Goal: Task Accomplishment & Management: Complete application form

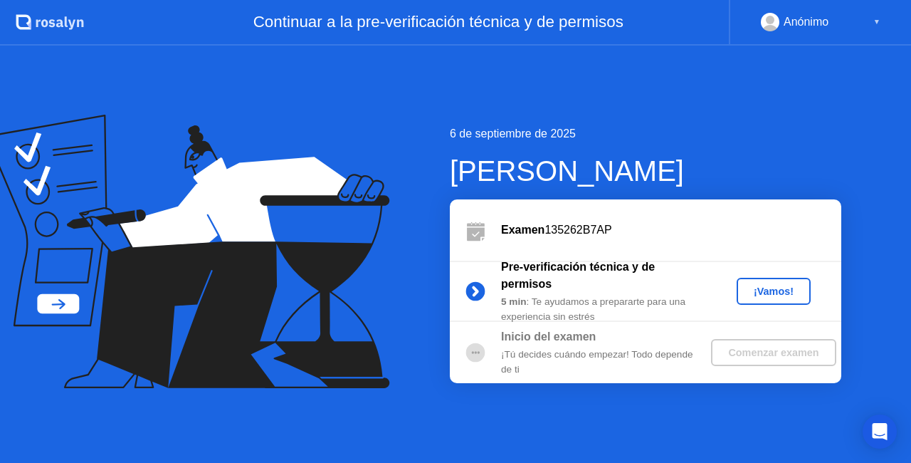
click at [772, 288] on div "¡Vamos!" at bounding box center [773, 290] width 63 height 11
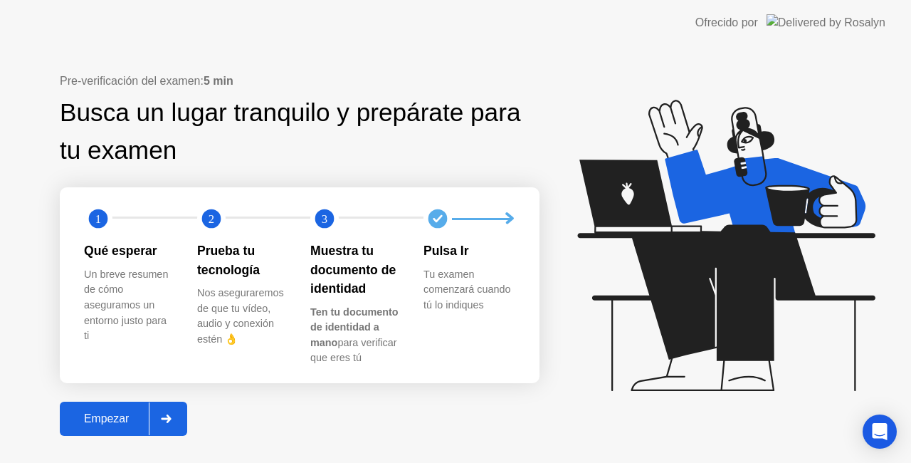
click at [130, 412] on div "Empezar" at bounding box center [106, 418] width 85 height 13
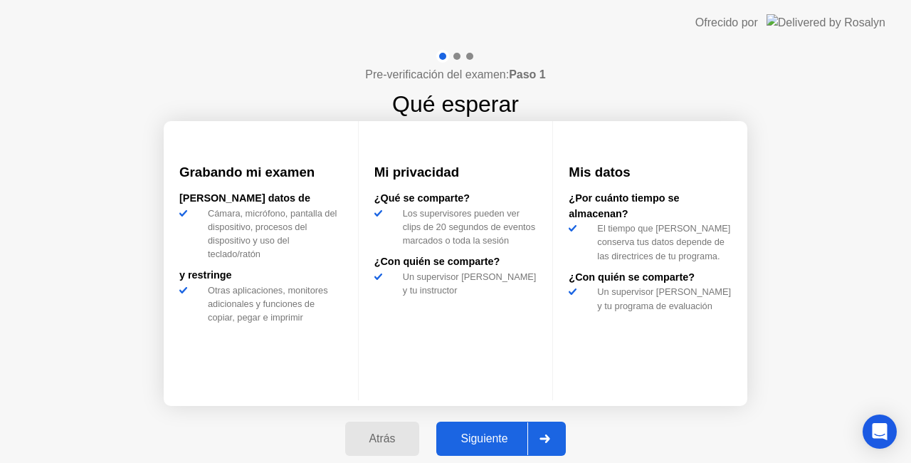
click at [493, 434] on div "Siguiente" at bounding box center [484, 438] width 87 height 13
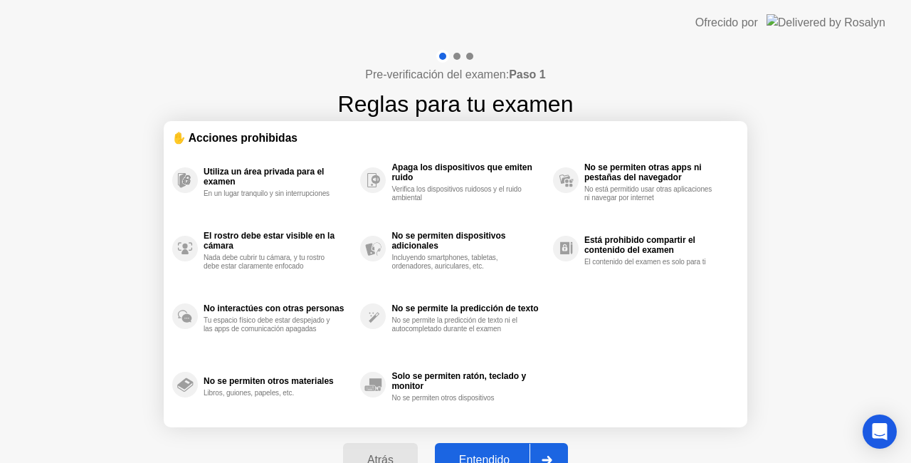
click at [498, 449] on button "Entendido" at bounding box center [501, 460] width 133 height 34
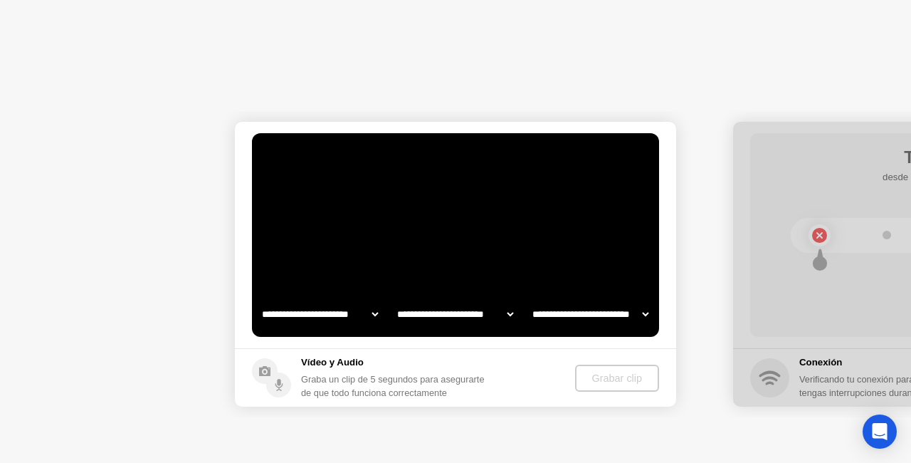
select select "**********"
select select "*******"
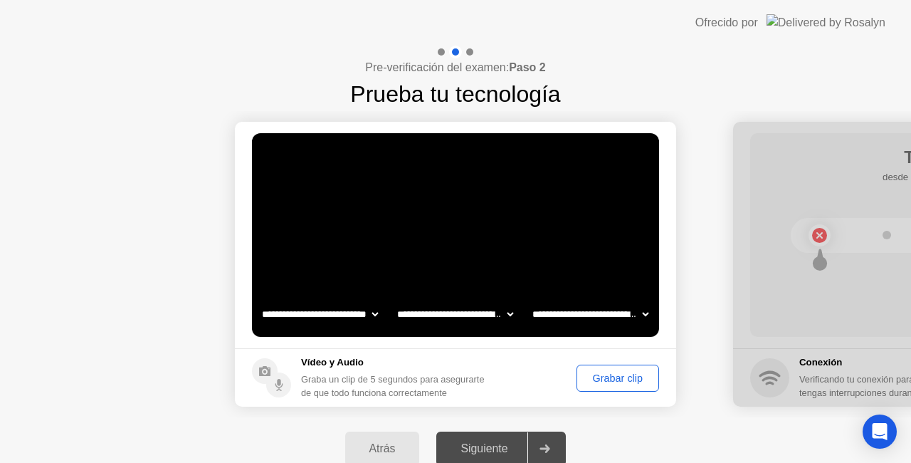
click at [606, 376] on div "Grabar clip" at bounding box center [618, 377] width 73 height 11
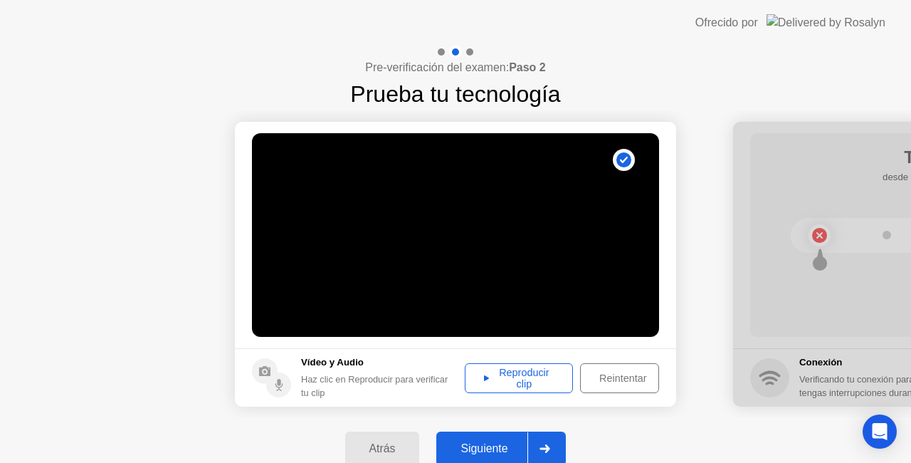
click at [522, 374] on div "Reproducir clip" at bounding box center [519, 378] width 98 height 23
click at [494, 438] on button "Siguiente" at bounding box center [501, 448] width 130 height 34
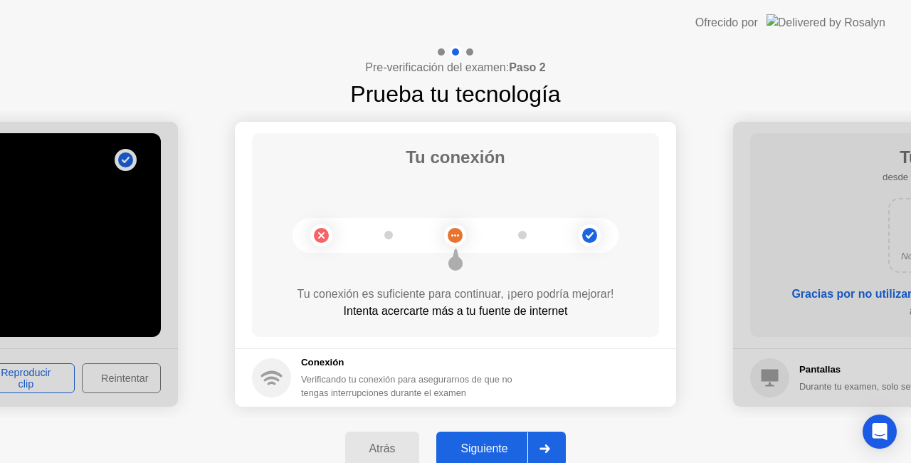
click at [503, 438] on button "Siguiente" at bounding box center [501, 448] width 130 height 34
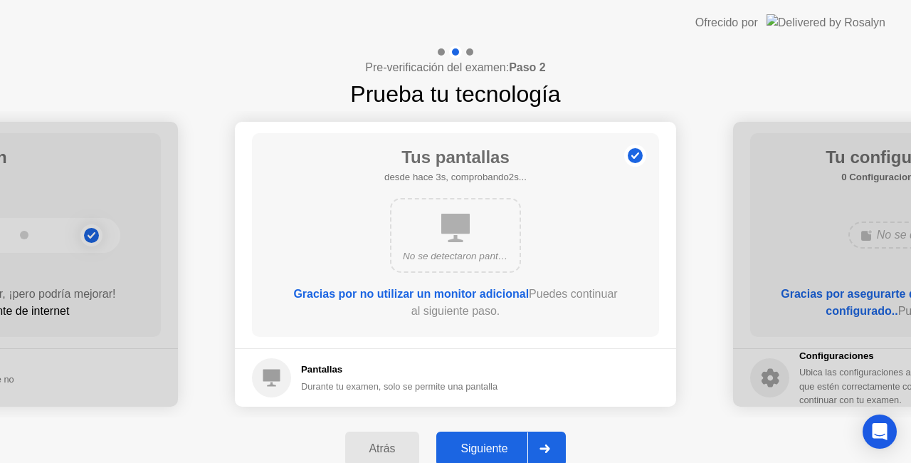
click at [503, 438] on button "Siguiente" at bounding box center [501, 448] width 130 height 34
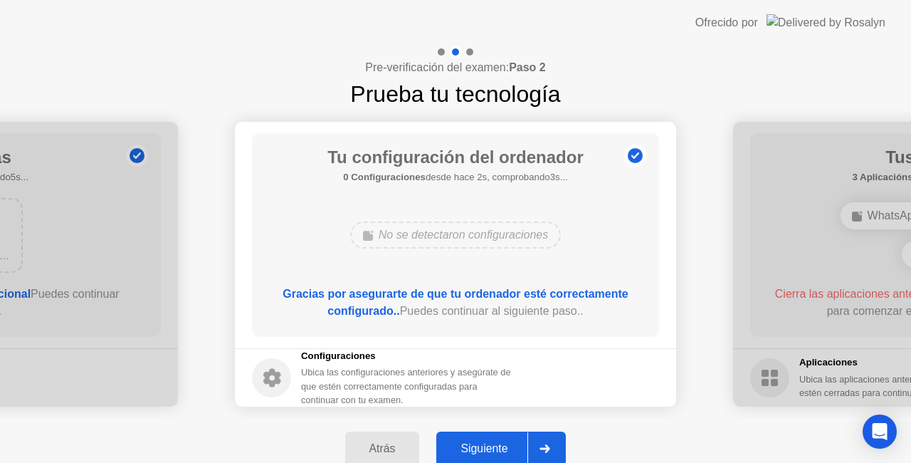
click at [503, 438] on button "Siguiente" at bounding box center [501, 448] width 130 height 34
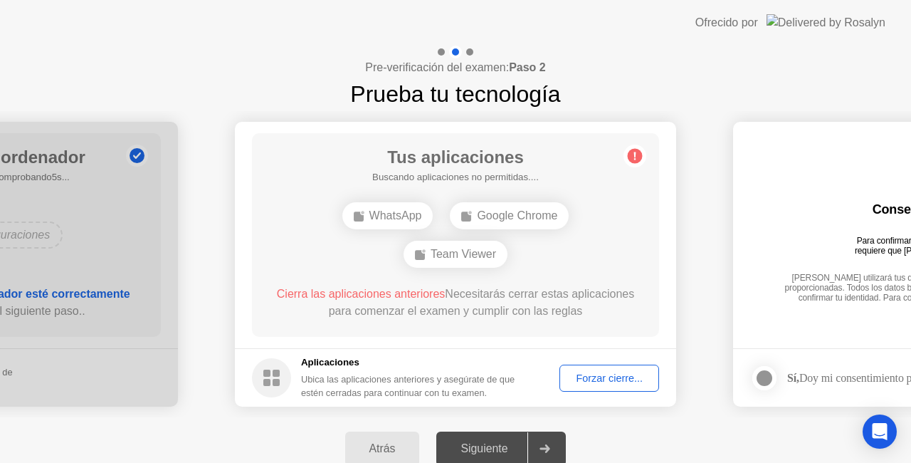
click at [585, 379] on div "Forzar cierre..." at bounding box center [609, 377] width 90 height 11
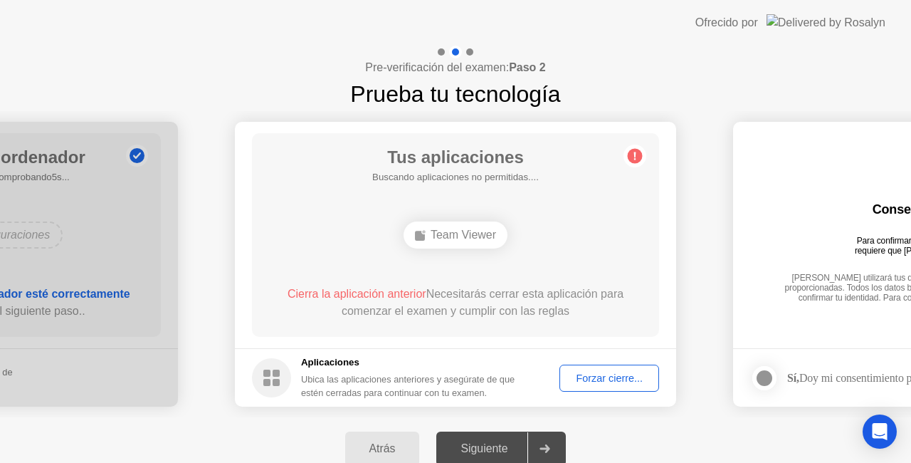
click at [594, 372] on div "Forzar cierre..." at bounding box center [609, 377] width 90 height 11
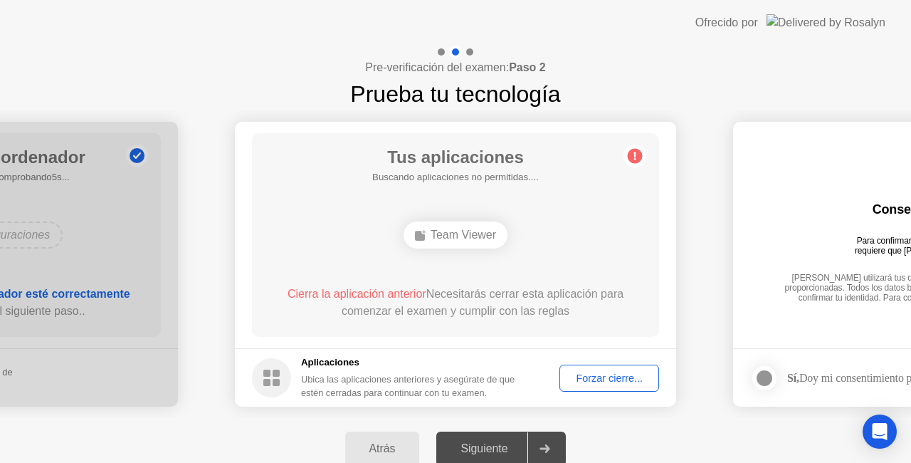
click at [586, 372] on div "Forzar cierre..." at bounding box center [609, 377] width 90 height 11
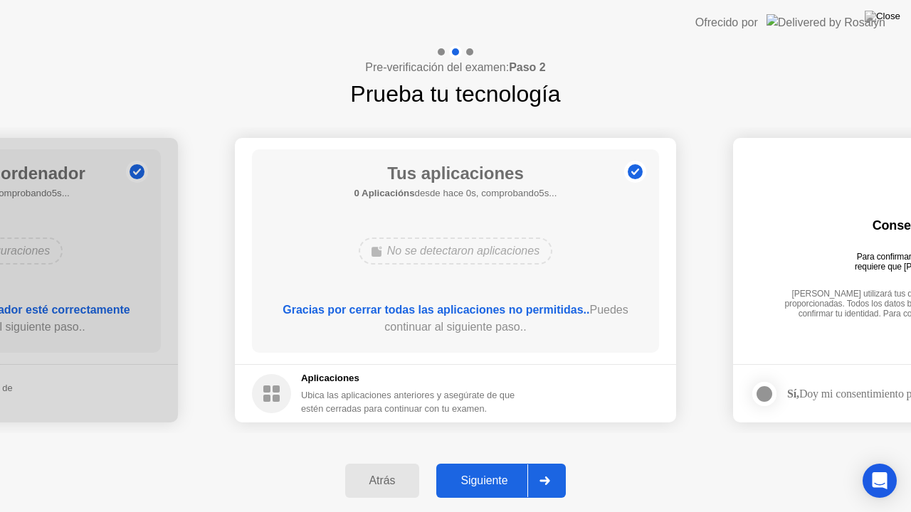
click at [488, 327] on div "Gracias por cerrar todas las aplicaciones no permitidas.. Puedes continuar al s…" at bounding box center [456, 319] width 367 height 34
click at [471, 462] on button "Siguiente" at bounding box center [501, 481] width 130 height 34
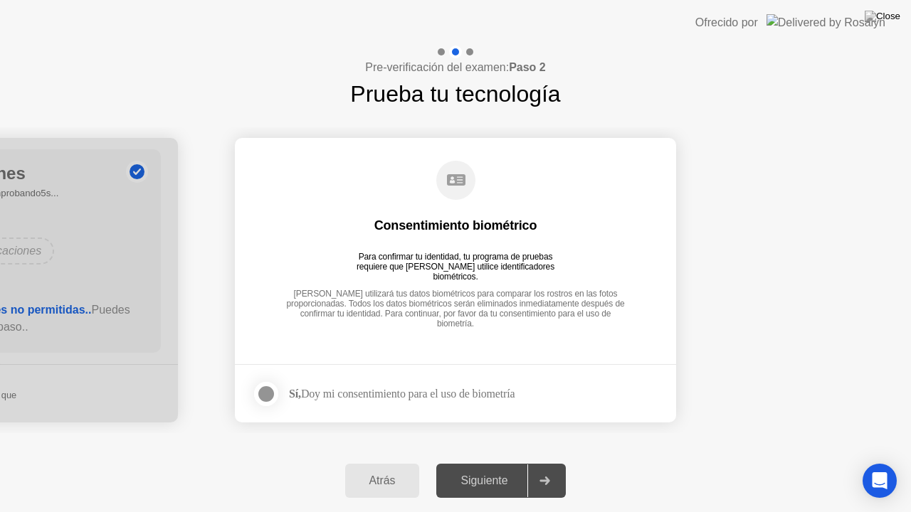
click at [268, 397] on div at bounding box center [266, 394] width 17 height 17
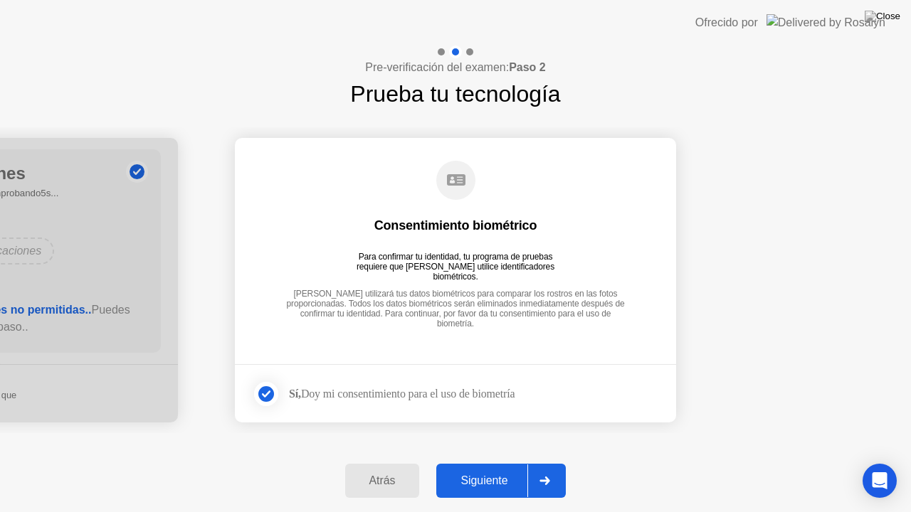
click at [469, 462] on button "Siguiente" at bounding box center [501, 481] width 130 height 34
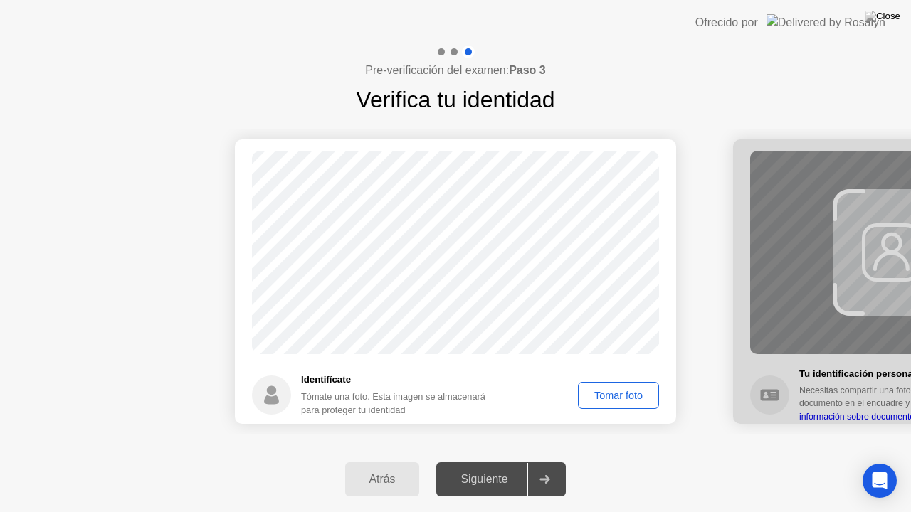
click at [604, 391] on div "Tomar foto" at bounding box center [618, 395] width 71 height 11
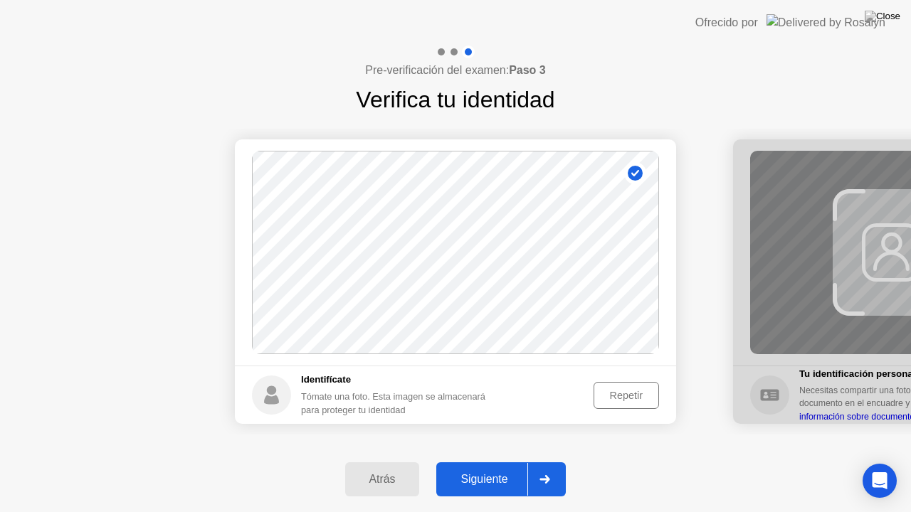
click at [491, 462] on div "Siguiente" at bounding box center [484, 479] width 87 height 13
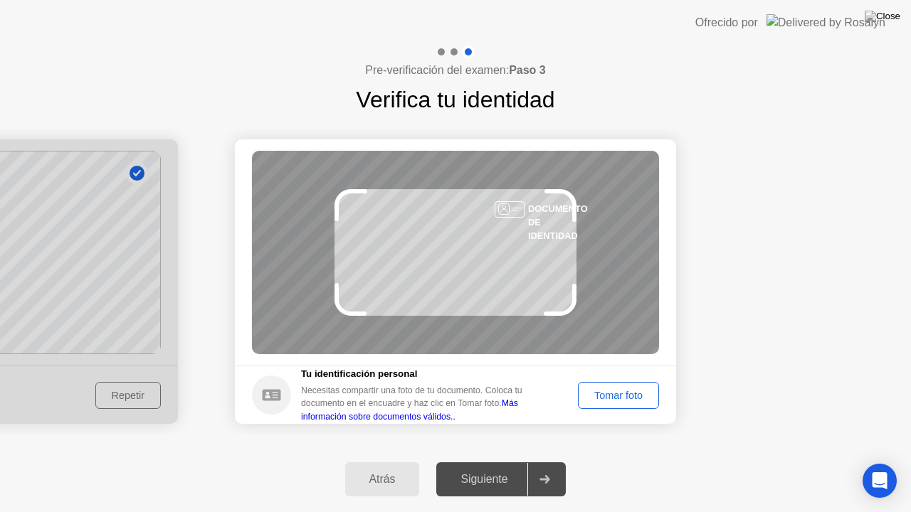
drag, startPoint x: 595, startPoint y: 391, endPoint x: 633, endPoint y: 323, distance: 78.4
click at [633, 323] on app-identify-id "Éxito Foto tomada correctamente Fallido La foto no se ha tomado correctamente. …" at bounding box center [455, 282] width 441 height 285
click at [609, 397] on div "Tomar foto" at bounding box center [618, 395] width 71 height 11
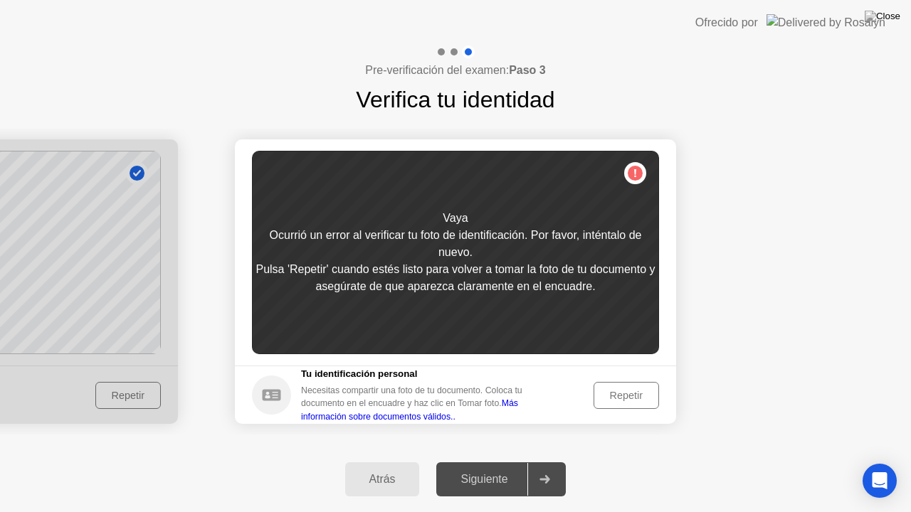
click at [609, 397] on div "Repetir" at bounding box center [627, 395] width 56 height 11
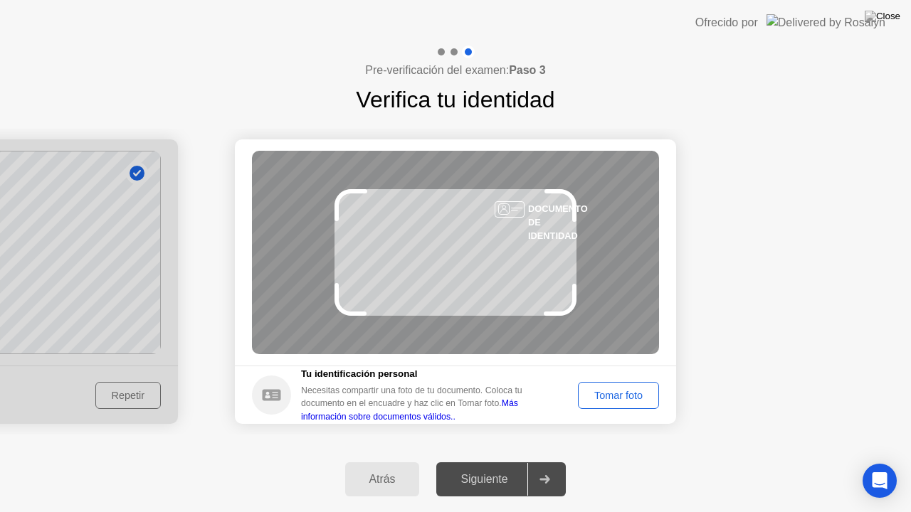
click at [609, 397] on div "Tomar foto" at bounding box center [618, 395] width 71 height 11
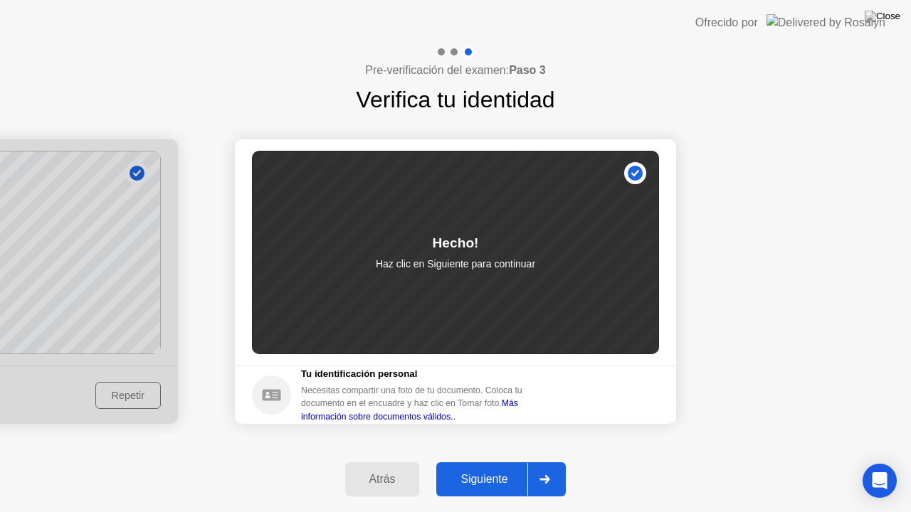
click at [495, 462] on div "Siguiente" at bounding box center [484, 479] width 87 height 13
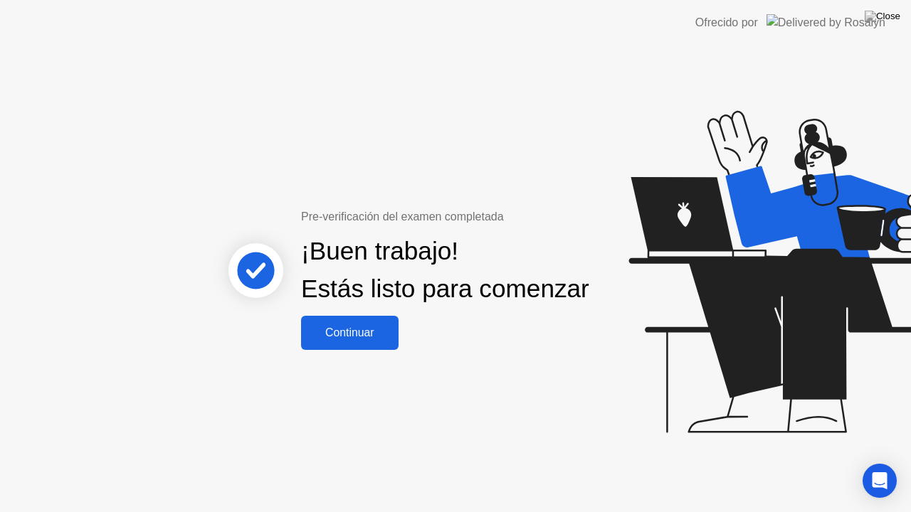
click at [342, 340] on div "Continuar" at bounding box center [349, 333] width 89 height 13
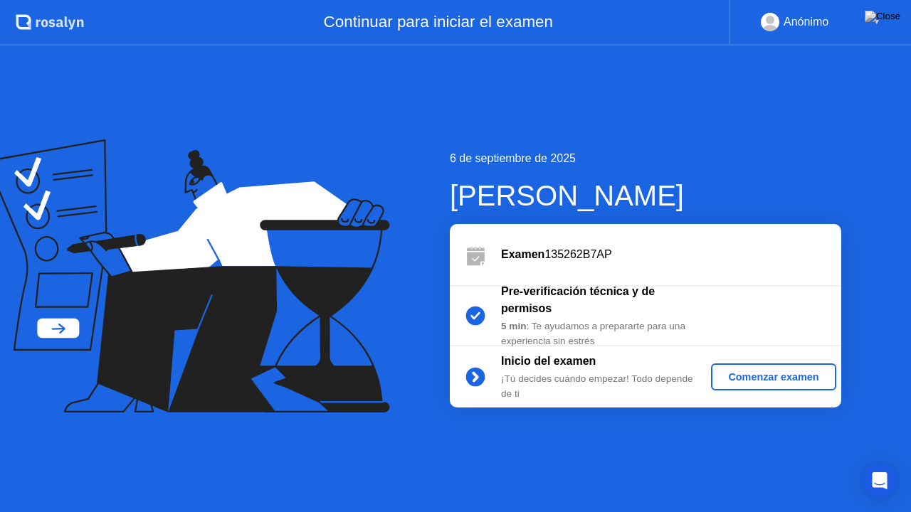
click at [742, 382] on div "Comenzar examen" at bounding box center [773, 377] width 113 height 11
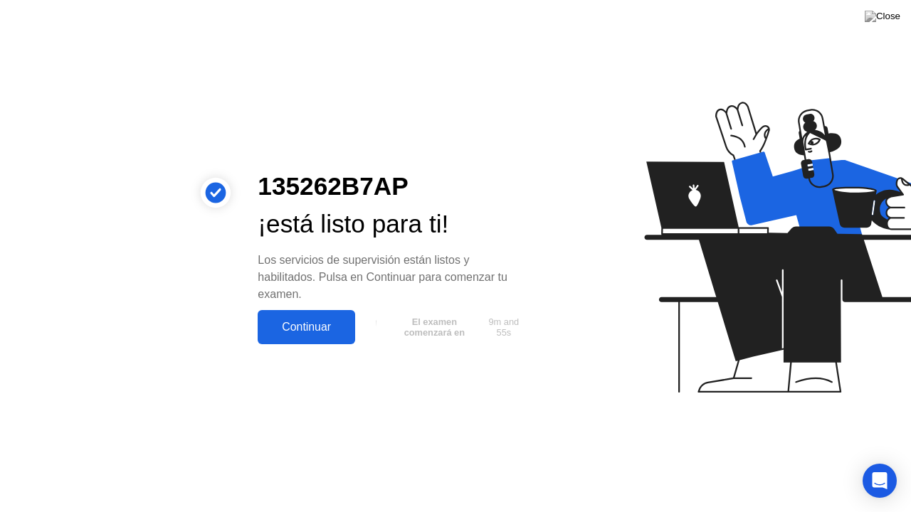
click at [300, 328] on div "Continuar" at bounding box center [306, 327] width 89 height 13
